Goal: Complete application form

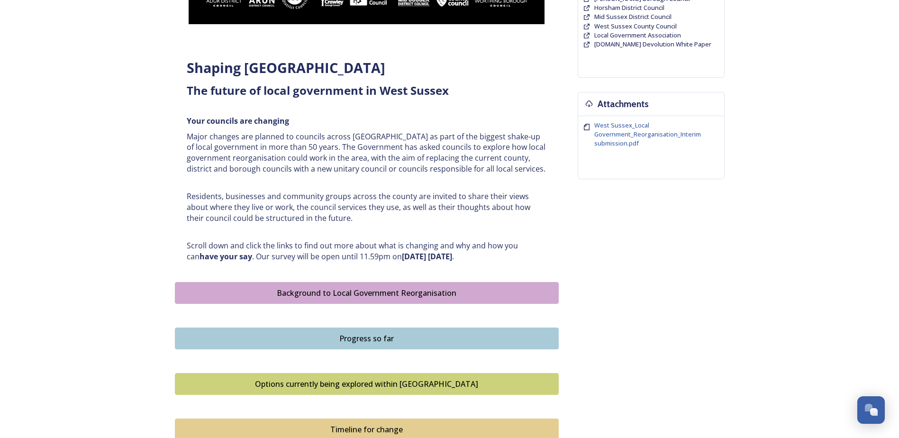
scroll to position [203, 0]
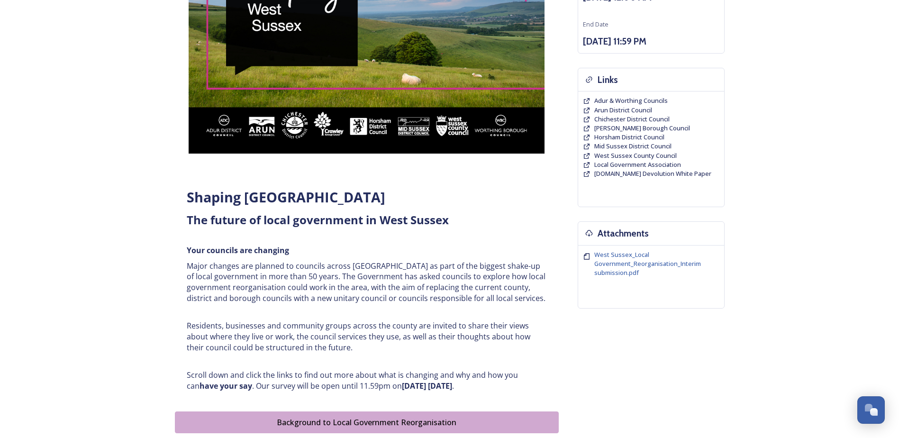
scroll to position [155, 0]
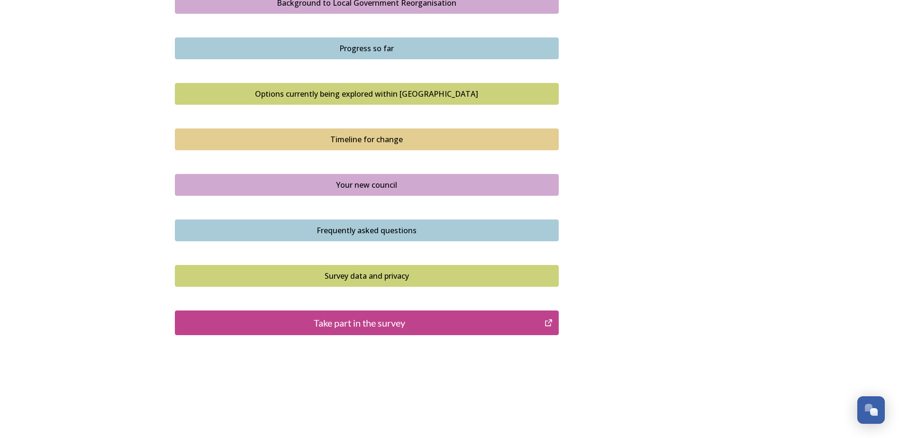
scroll to position [582, 0]
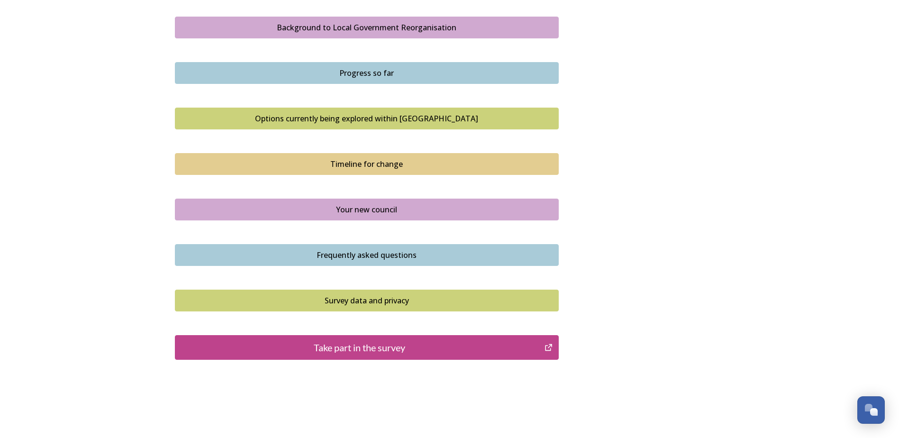
scroll to position [582, 0]
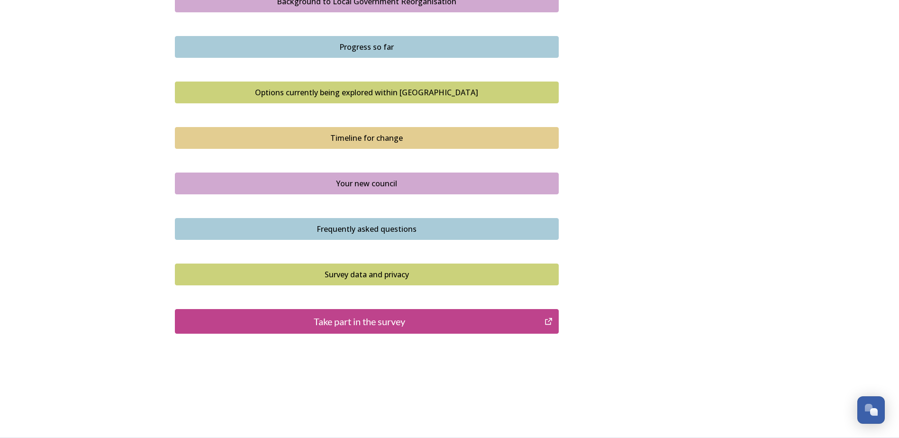
click at [367, 325] on div "Take part in the survey" at bounding box center [360, 321] width 360 height 14
